Goal: Task Accomplishment & Management: Complete application form

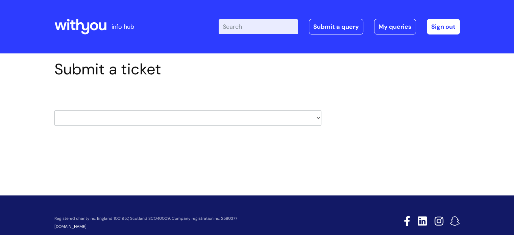
click at [109, 116] on select "HR / People IT and Support Clinical Drug Alerts Finance Accounts Data Support T…" at bounding box center [187, 118] width 267 height 16
click at [118, 108] on div "HR / People IT and Support Clinical Drug Alerts Finance Accounts Data Support T…" at bounding box center [187, 110] width 267 height 32
click at [122, 116] on select "HR / People IT and Support Clinical Drug Alerts Finance Accounts Data Support T…" at bounding box center [187, 118] width 267 height 16
select select "learning_and_development"
click at [54, 110] on select "HR / People IT and Support Clinical Drug Alerts Finance Accounts Data Support T…" at bounding box center [187, 118] width 267 height 16
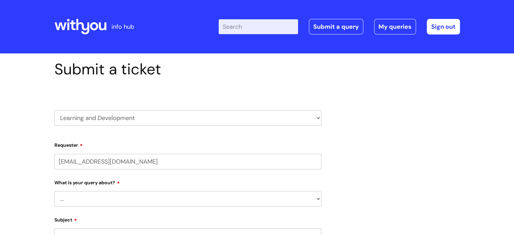
select select "80004286532"
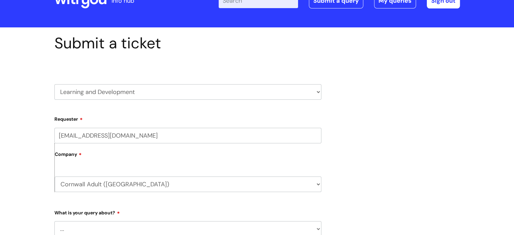
scroll to position [68, 0]
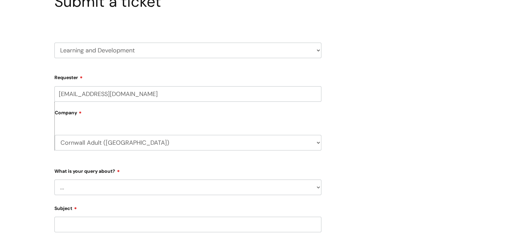
click at [107, 117] on label "Company" at bounding box center [188, 114] width 267 height 15
click at [319, 186] on select "... Question about a training course or session booking Ask about apprenticeshi…" at bounding box center [187, 187] width 267 height 16
select select "Question about mandatory or required training"
click at [54, 179] on select "... Question about a training course or session booking Ask about apprenticeshi…" at bounding box center [187, 187] width 267 height 16
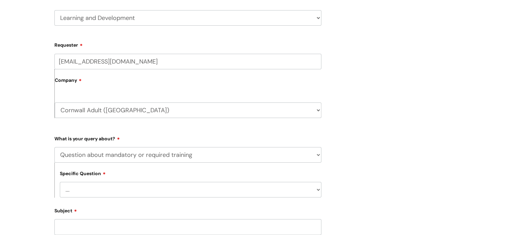
scroll to position [135, 0]
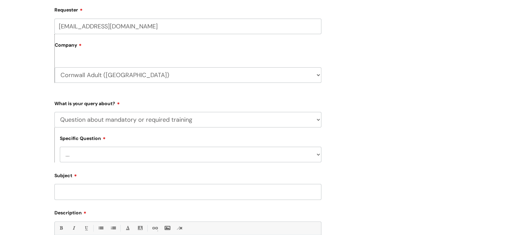
click at [131, 151] on select "... Induction requirements Compliance deadlines Refresher schedule Mandatory tr…" at bounding box center [191, 155] width 262 height 16
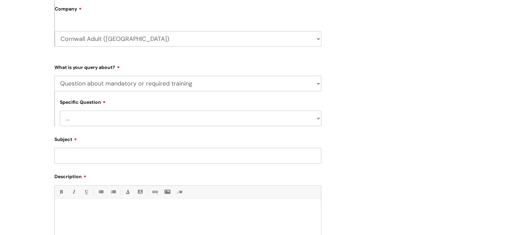
scroll to position [203, 0]
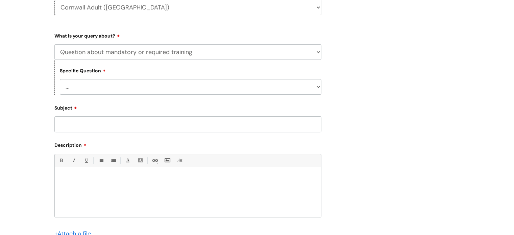
click at [110, 88] on select "... Induction requirements Compliance deadlines Refresher schedule Mandatory tr…" at bounding box center [191, 87] width 262 height 16
click at [60, 79] on select "... Induction requirements Compliance deadlines Refresher schedule Mandatory tr…" at bounding box center [191, 87] width 262 height 16
click at [111, 90] on select "... Induction requirements Compliance deadlines Refresher schedule Mandatory tr…" at bounding box center [191, 87] width 262 height 16
select select "Refresher schedule"
click at [60, 79] on select "... Induction requirements Compliance deadlines Refresher schedule Mandatory tr…" at bounding box center [191, 87] width 262 height 16
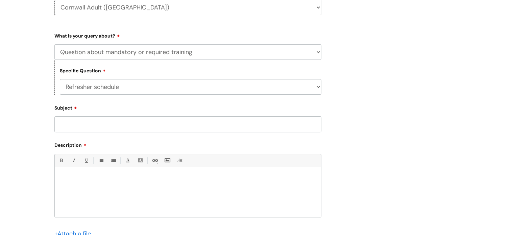
click at [107, 126] on input "Subject" at bounding box center [187, 124] width 267 height 16
click at [73, 126] on input "Subject" at bounding box center [187, 124] width 267 height 16
paste input "The [PERSON_NAME] Mandatory Training on [MEDICAL_DATA] and [MEDICAL_DATA]"
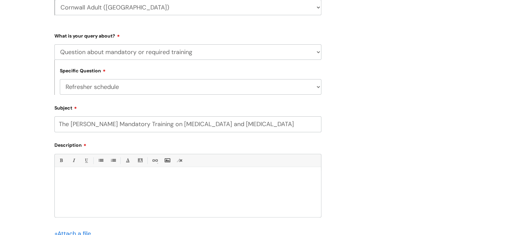
type input "The [PERSON_NAME] Mandatory Training on [MEDICAL_DATA] and [MEDICAL_DATA]"
click at [97, 181] on p at bounding box center [188, 178] width 256 height 6
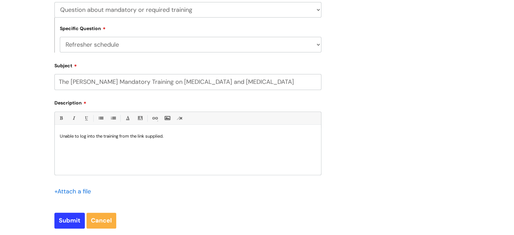
scroll to position [270, 0]
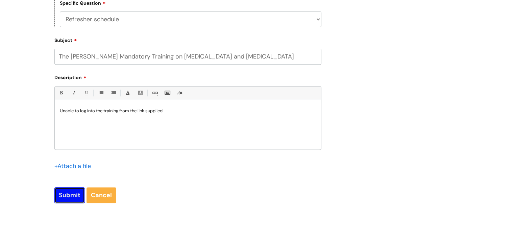
click at [69, 196] on input "Submit" at bounding box center [69, 195] width 30 height 16
type input "Please Wait..."
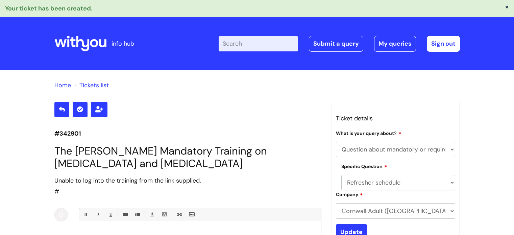
select select "Question about mandatory or required training"
select select "Refresher schedule"
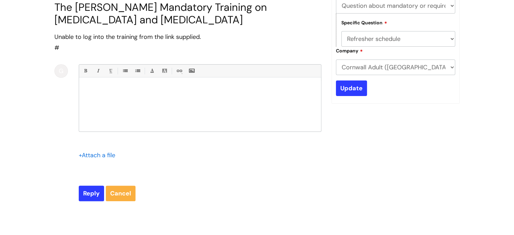
scroll to position [68, 0]
